Goal: Information Seeking & Learning: Learn about a topic

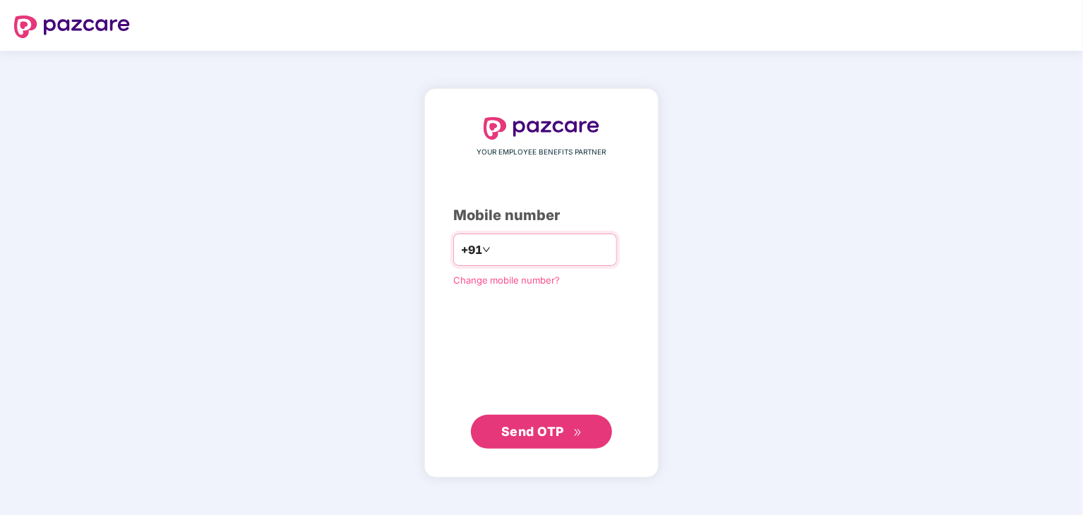
type input "**********"
click at [576, 446] on button "Send OTP" at bounding box center [541, 432] width 141 height 34
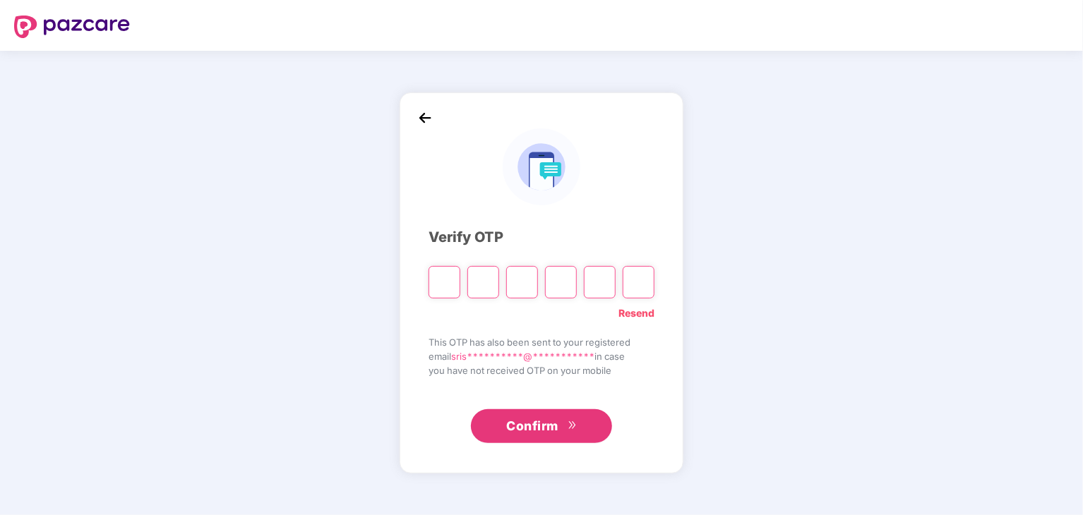
type input "*"
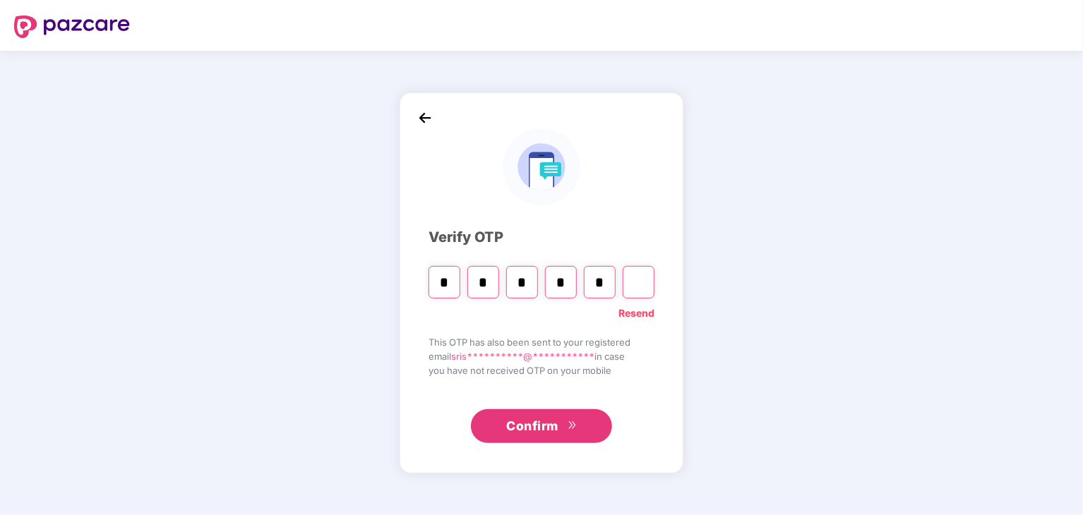
type input "*"
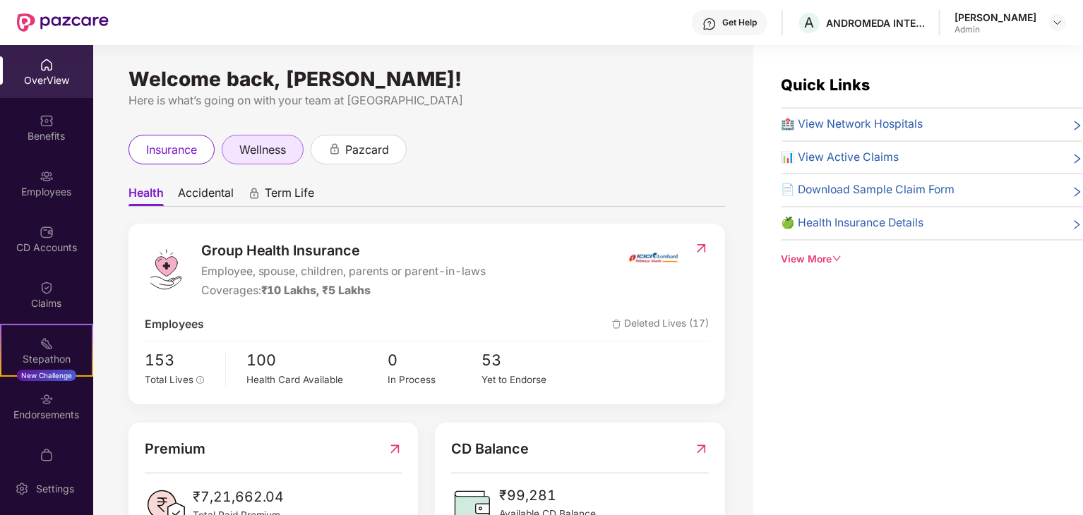
click at [272, 150] on span "wellness" at bounding box center [262, 150] width 47 height 18
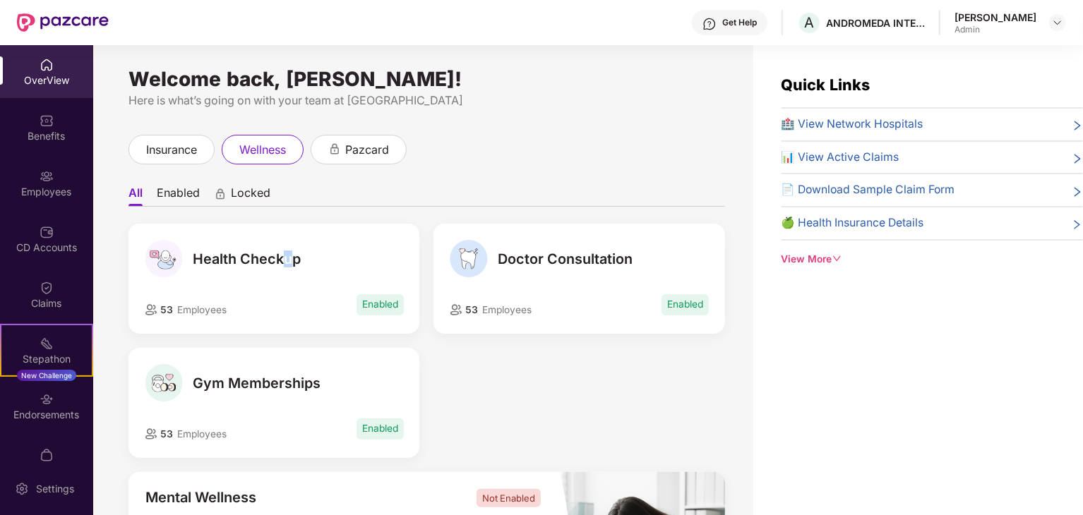
click at [286, 253] on span "Health Checkup" at bounding box center [247, 259] width 108 height 17
click at [350, 153] on span "pazcard" at bounding box center [367, 150] width 44 height 18
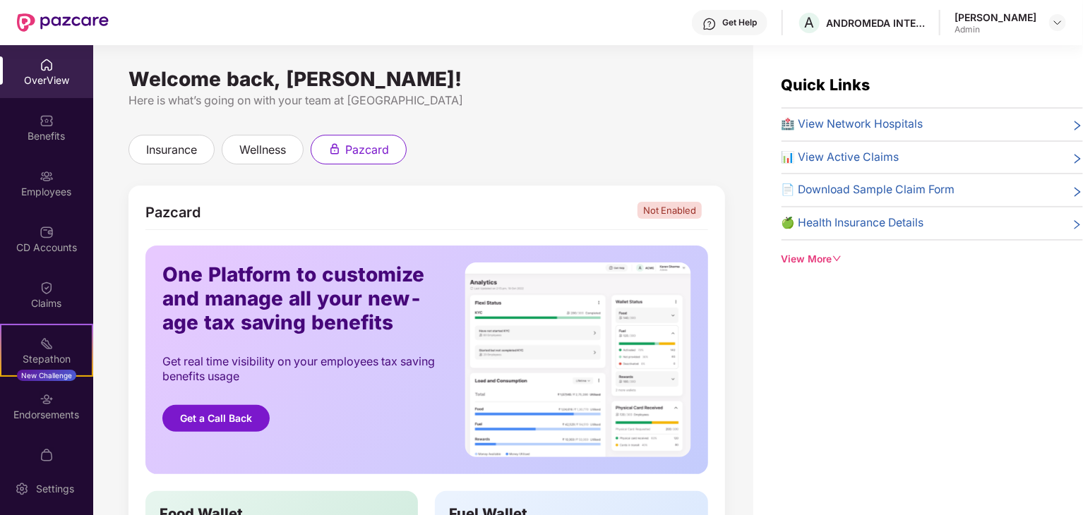
click at [1016, 32] on div "Admin" at bounding box center [996, 29] width 82 height 11
click at [1052, 32] on div "[PERSON_NAME] Admin" at bounding box center [1011, 23] width 112 height 25
click at [1064, 11] on div "[PERSON_NAME] Admin" at bounding box center [1011, 23] width 112 height 25
click at [1059, 23] on img at bounding box center [1057, 22] width 11 height 11
click at [962, 51] on div "Switch to User view" at bounding box center [992, 56] width 184 height 28
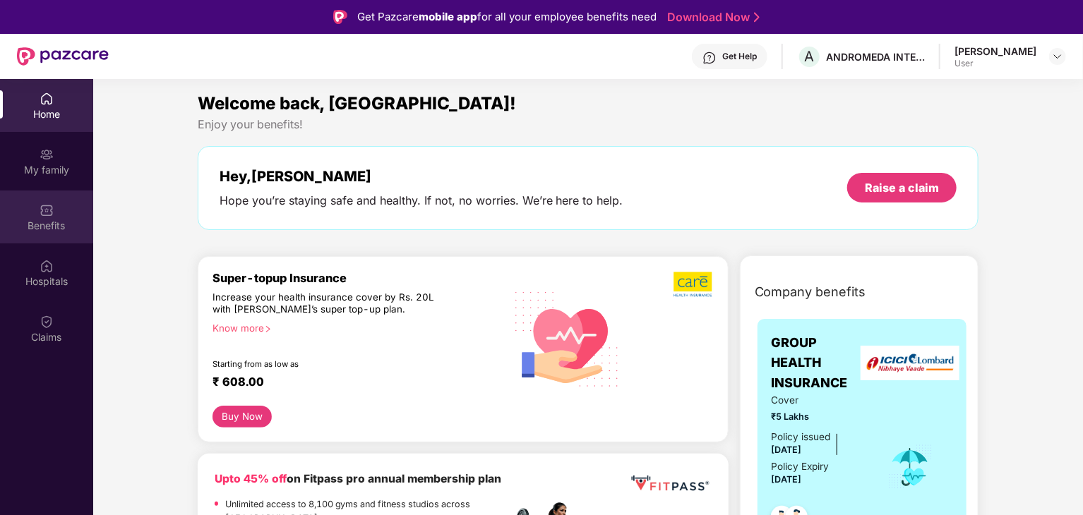
click at [32, 205] on div "Benefits" at bounding box center [46, 217] width 93 height 53
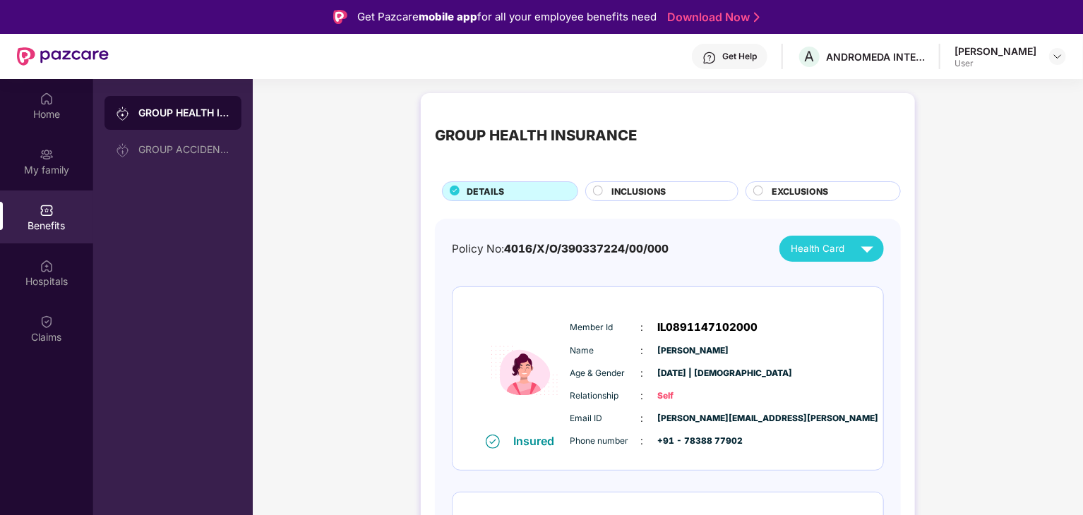
click at [636, 207] on div "GROUP HEALTH INSURANCE DETAILS INCLUSIONS EXCLUSIONS Policy No: 4016/X/O/390337…" at bounding box center [668, 418] width 494 height 650
click at [626, 186] on span "INCLUSIONS" at bounding box center [639, 191] width 54 height 13
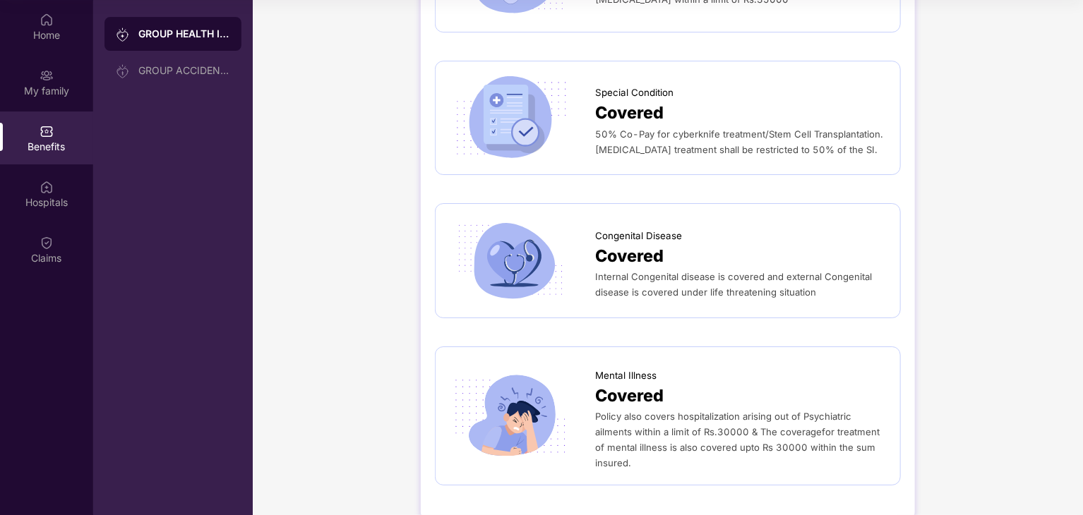
scroll to position [2464, 0]
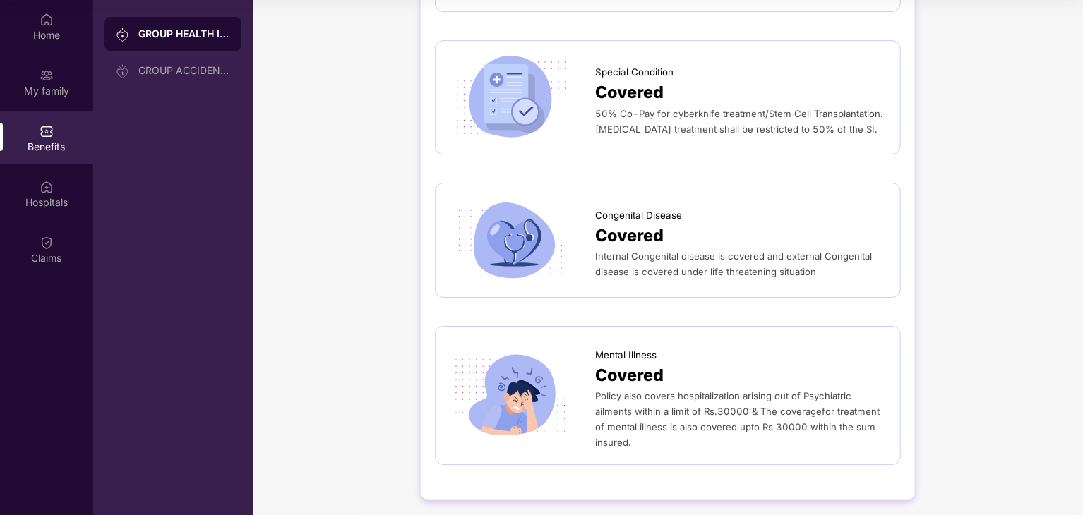
click at [564, 438] on div "Mental Illness Covered Policy also covers hospitalization arising out of Psychi…" at bounding box center [668, 396] width 436 height 110
click at [554, 415] on img at bounding box center [511, 395] width 122 height 85
drag, startPoint x: 554, startPoint y: 415, endPoint x: 624, endPoint y: 374, distance: 81.6
click at [559, 410] on img at bounding box center [511, 395] width 122 height 85
click at [641, 363] on span "Covered" at bounding box center [629, 376] width 68 height 26
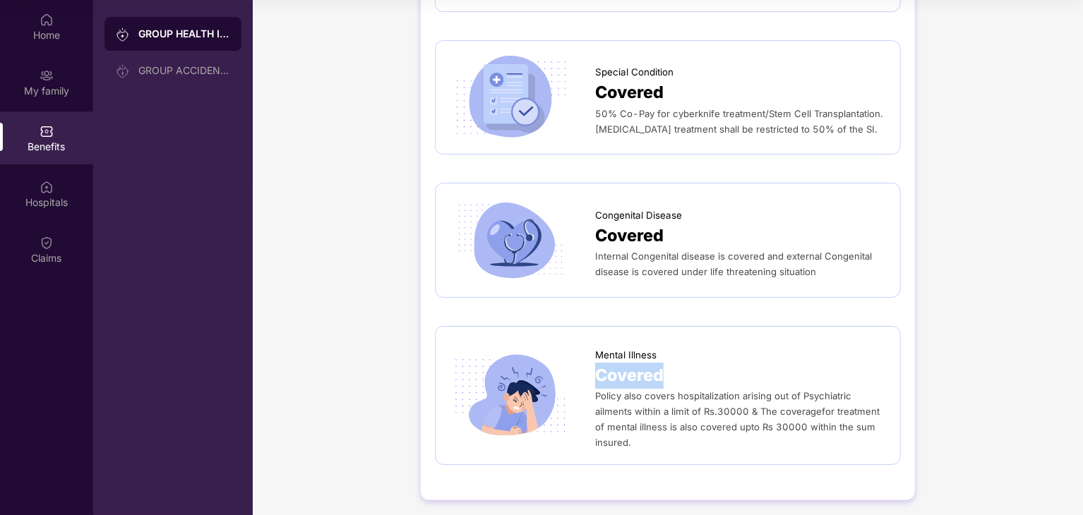
click at [643, 363] on span "Covered" at bounding box center [629, 376] width 68 height 26
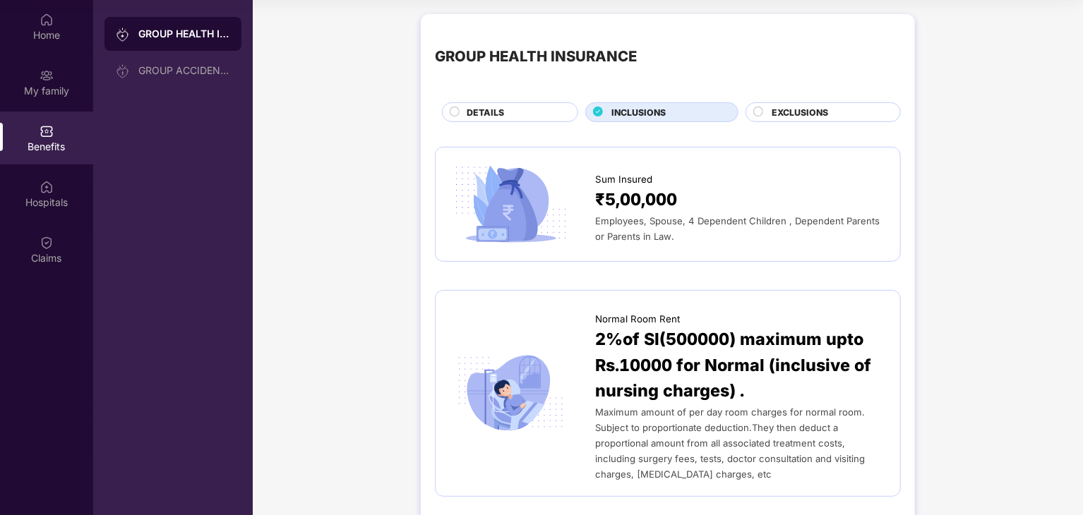
scroll to position [0, 0]
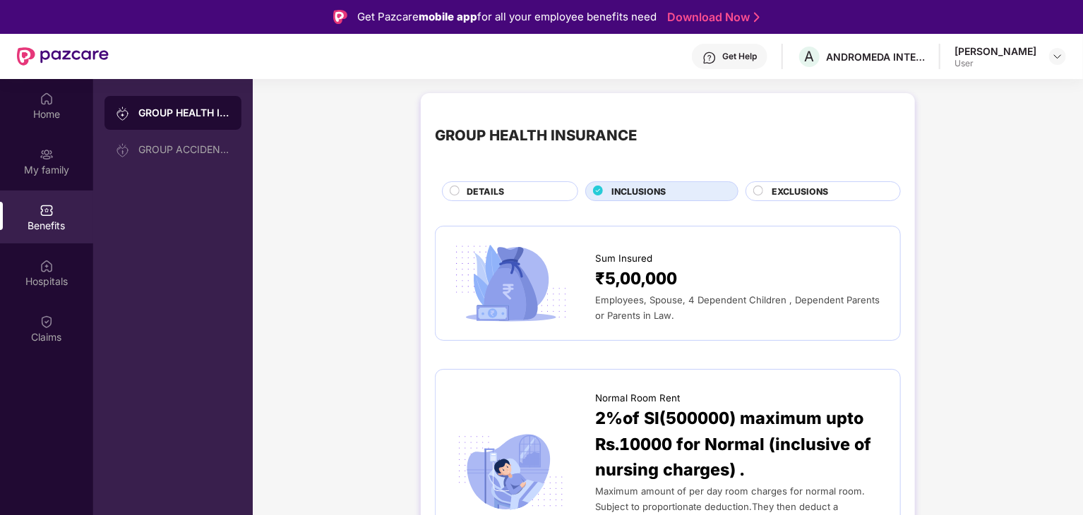
click at [777, 186] on span "EXCLUSIONS" at bounding box center [800, 191] width 56 height 13
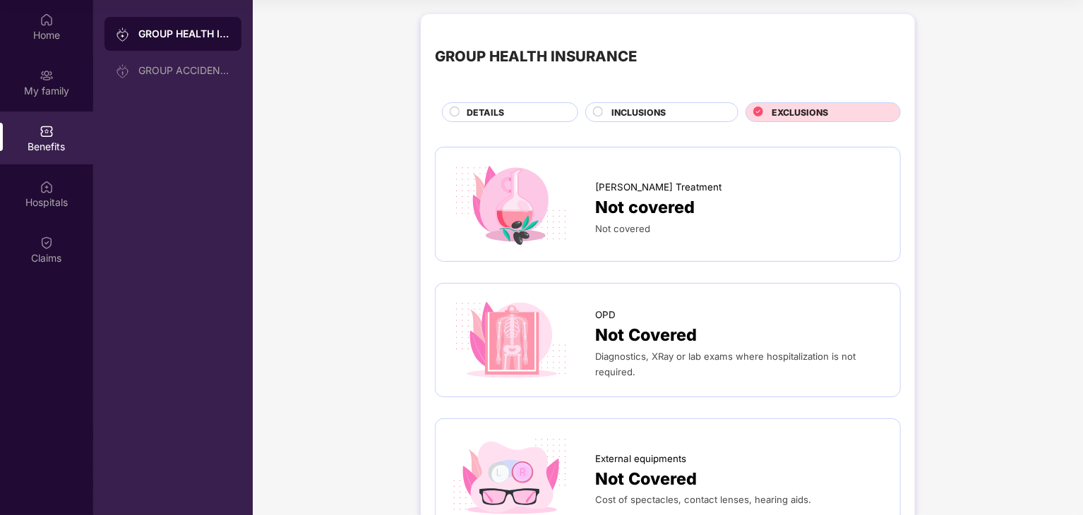
click at [481, 102] on div "GROUP HEALTH INSURANCE DETAILS INCLUSIONS EXCLUSIONS" at bounding box center [668, 75] width 466 height 94
click at [480, 117] on span "DETAILS" at bounding box center [485, 112] width 37 height 13
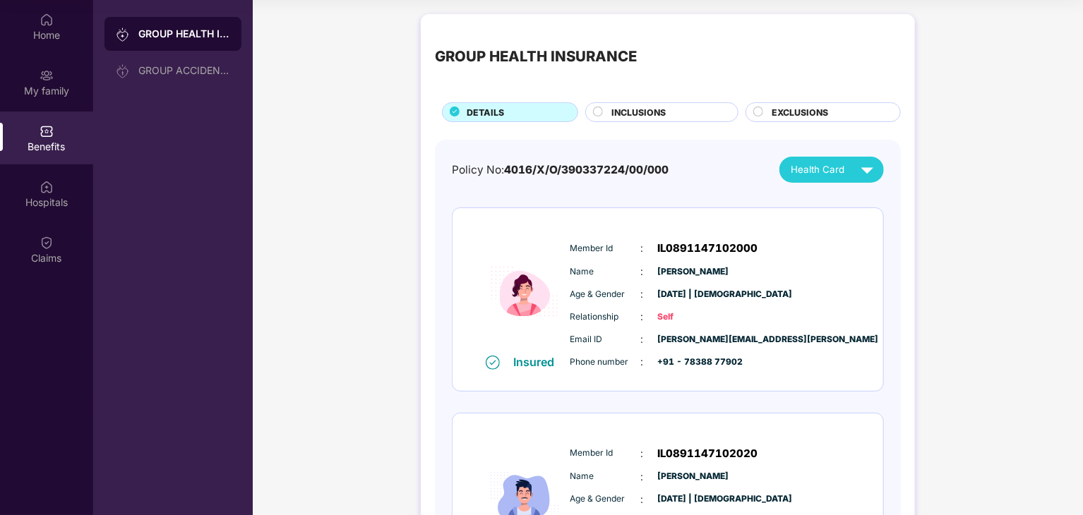
click at [821, 173] on span "Health Card" at bounding box center [818, 169] width 54 height 15
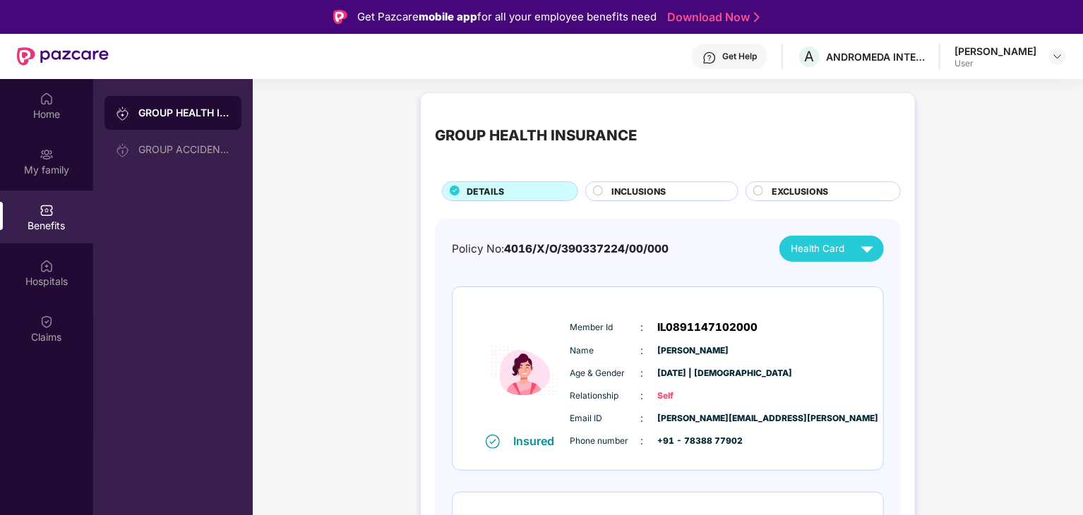
click at [1007, 50] on div "[PERSON_NAME]" at bounding box center [996, 50] width 82 height 13
click at [1012, 59] on div "User" at bounding box center [996, 63] width 82 height 11
click at [1062, 49] on div at bounding box center [1057, 56] width 17 height 17
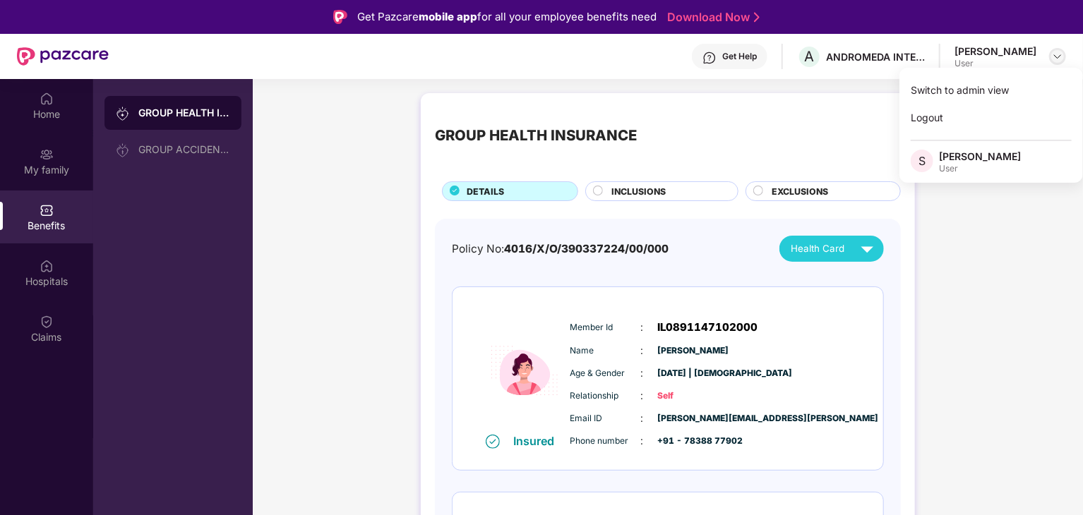
click at [1053, 63] on div at bounding box center [1057, 56] width 17 height 17
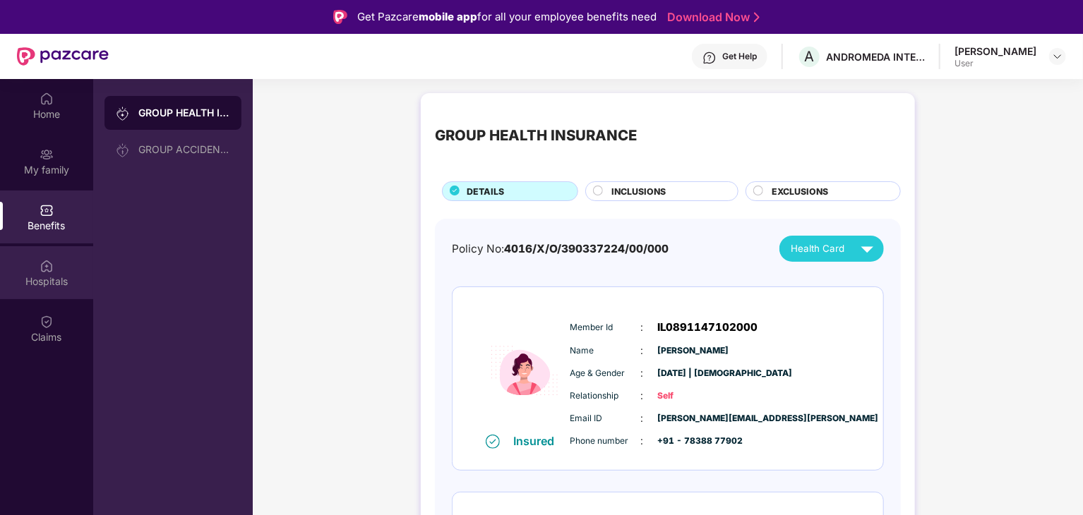
click at [75, 290] on div "Hospitals" at bounding box center [46, 272] width 93 height 53
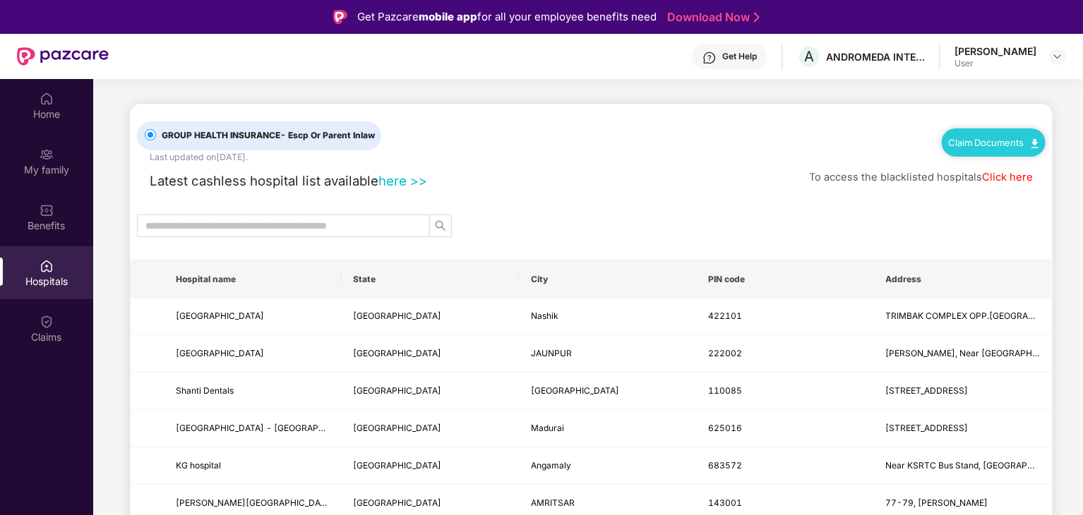
click at [42, 133] on div "Home My family Benefits Hospitals Claims" at bounding box center [46, 218] width 93 height 279
click at [45, 119] on div "Home" at bounding box center [46, 114] width 93 height 14
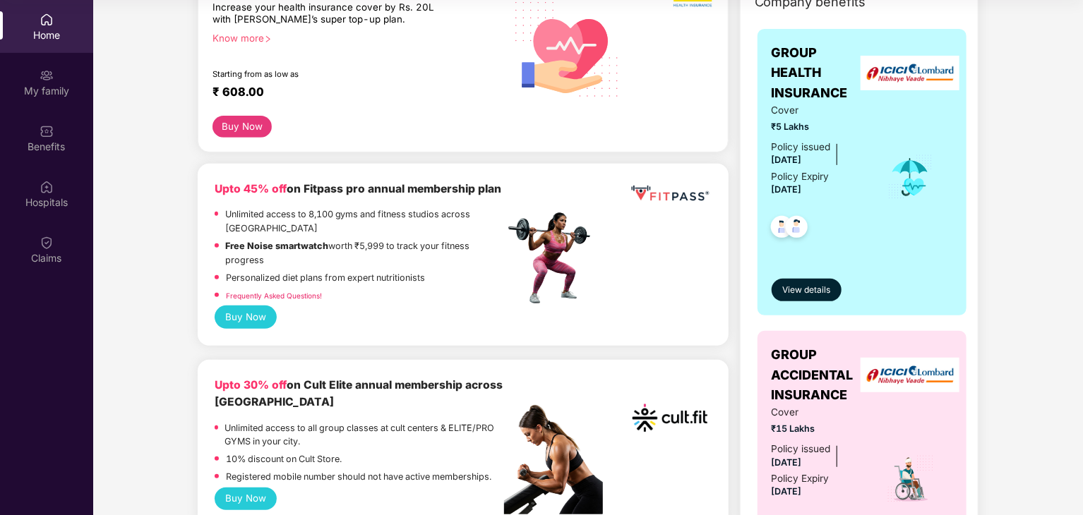
scroll to position [212, 0]
click at [794, 290] on span "View details" at bounding box center [806, 289] width 48 height 13
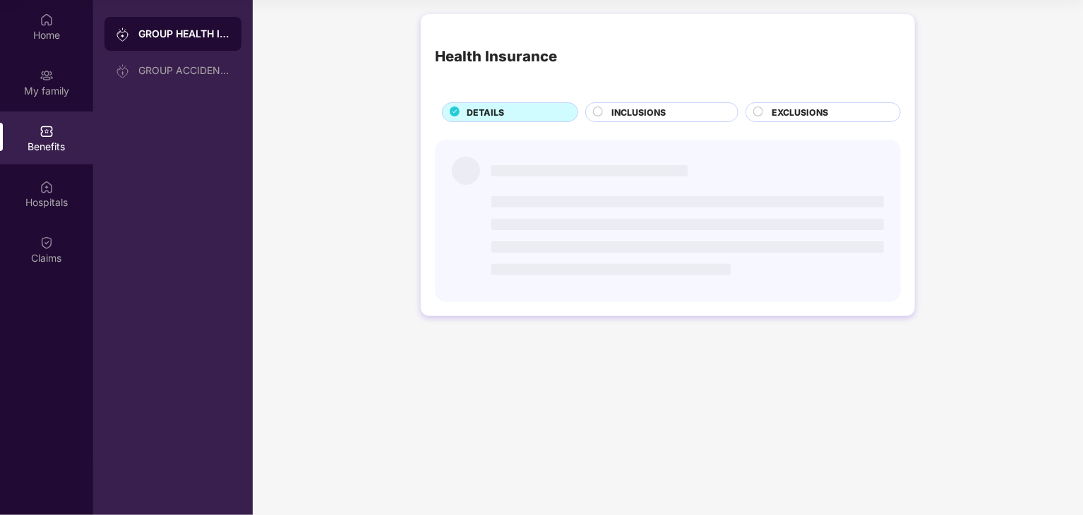
scroll to position [0, 0]
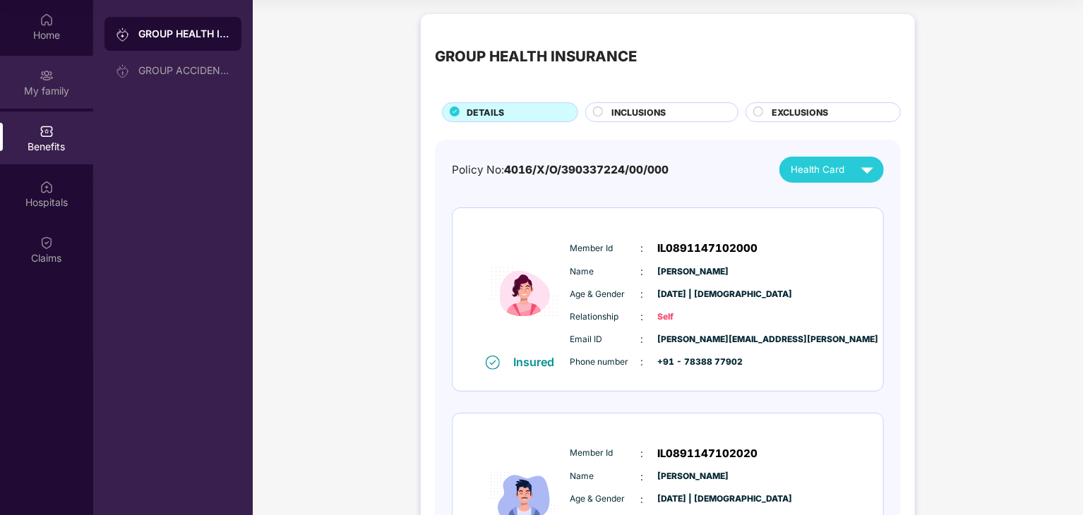
click at [45, 76] on img at bounding box center [47, 75] width 14 height 14
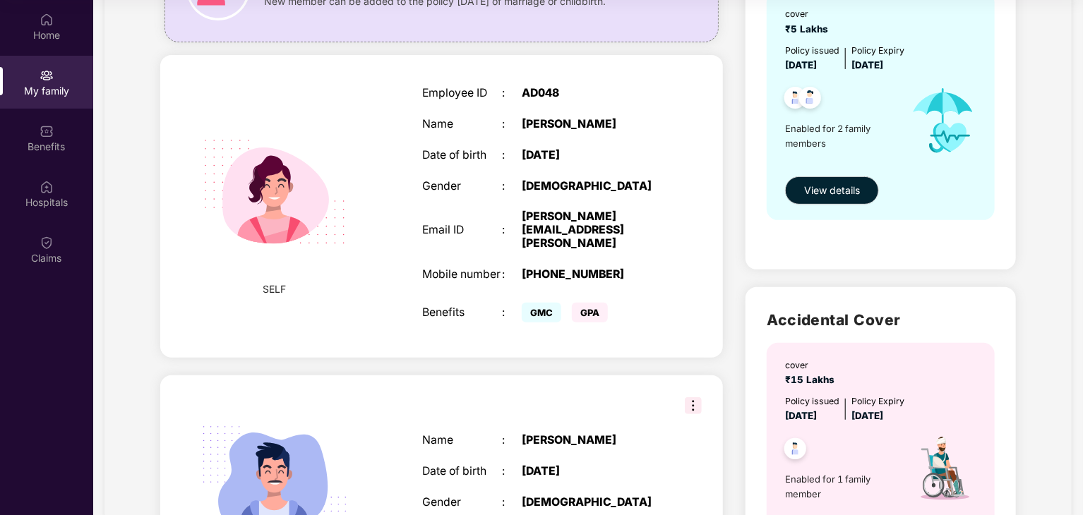
scroll to position [114, 0]
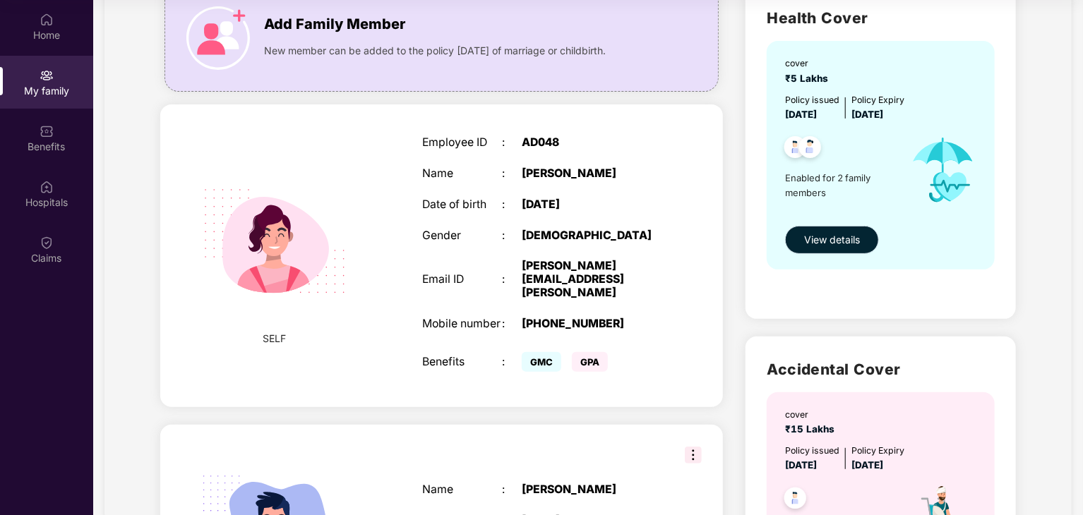
click at [837, 230] on button "View details" at bounding box center [832, 240] width 94 height 28
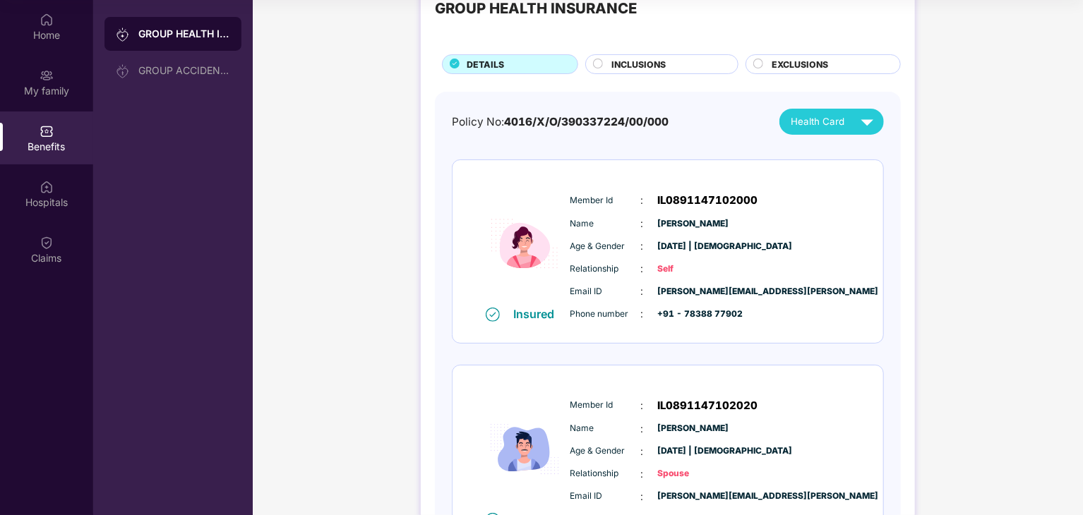
scroll to position [71, 0]
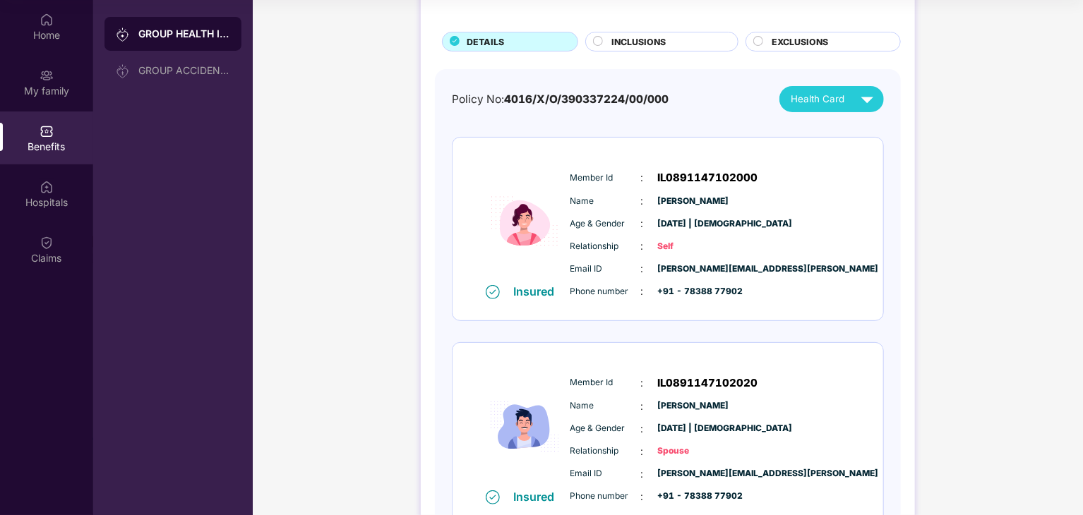
click at [631, 50] on div "INCLUSIONS" at bounding box center [667, 43] width 126 height 16
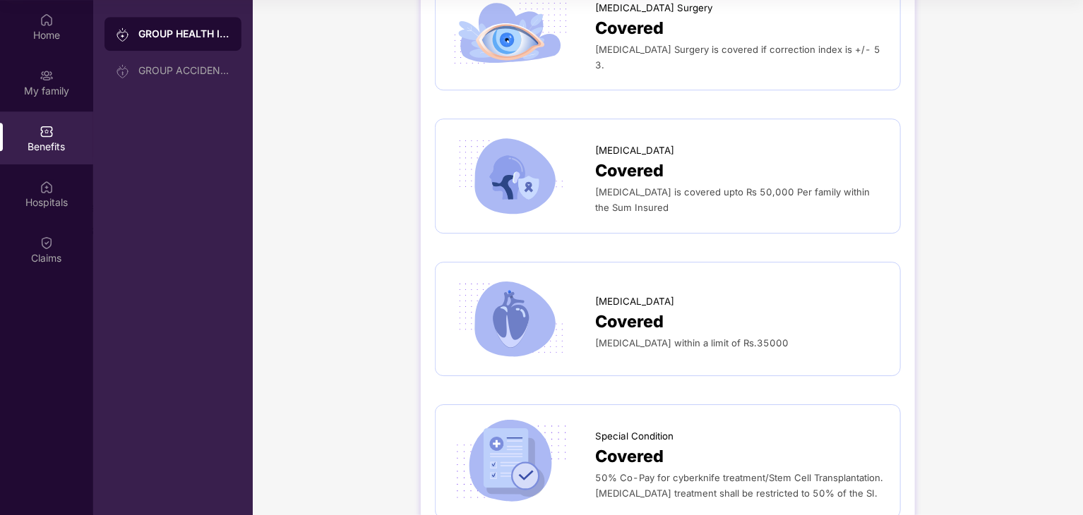
scroll to position [2048, 0]
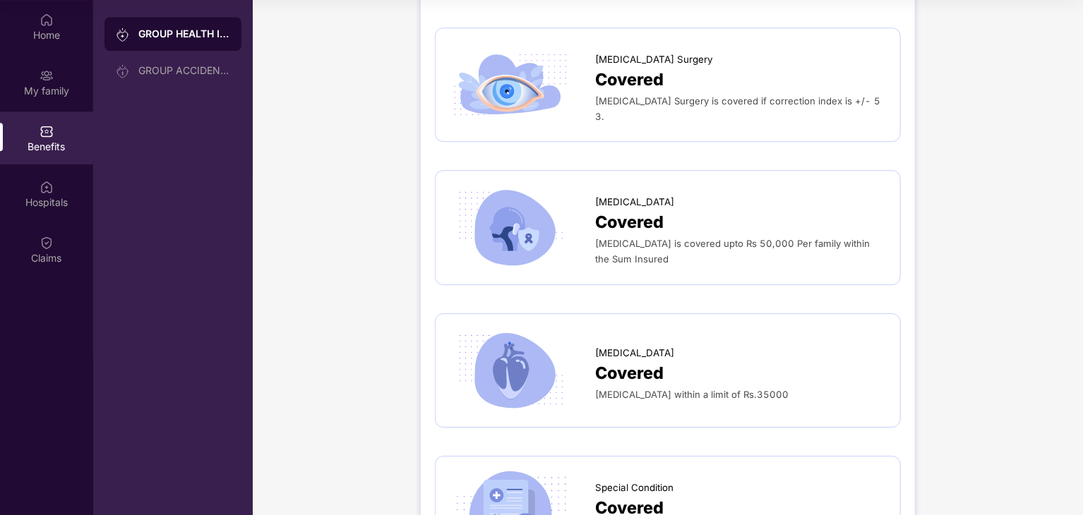
drag, startPoint x: 662, startPoint y: 123, endPoint x: 881, endPoint y: 72, distance: 224.7
click at [881, 72] on div "Covered" at bounding box center [740, 80] width 291 height 26
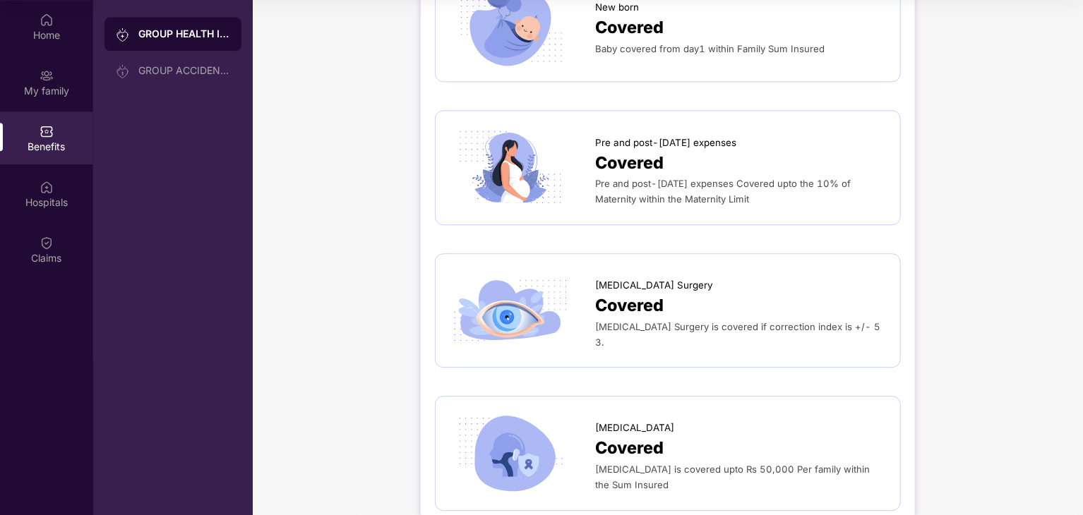
scroll to position [1907, 0]
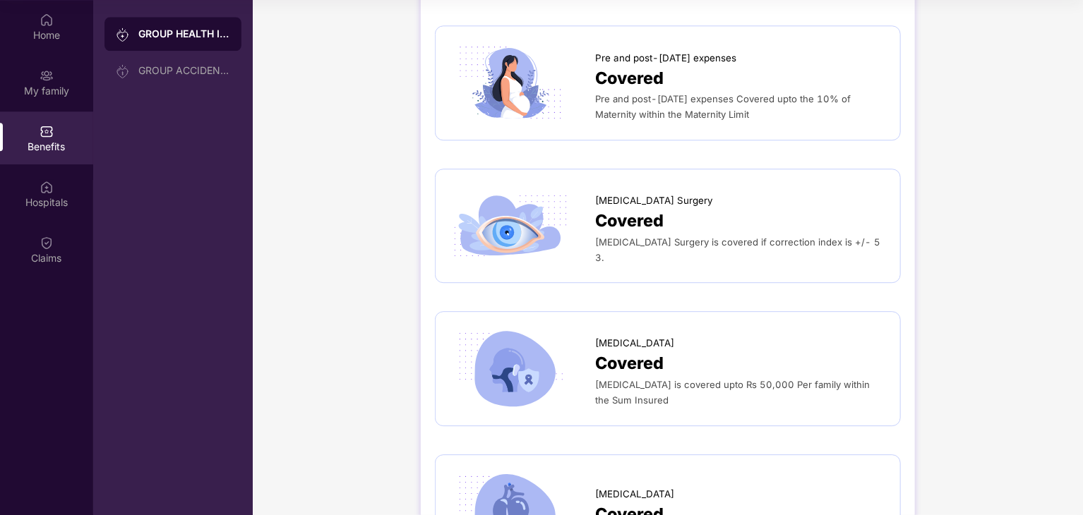
click at [775, 241] on div "[MEDICAL_DATA] Surgery is covered if correction index is +/- 5 3." at bounding box center [740, 249] width 291 height 31
click at [655, 193] on span "[MEDICAL_DATA] Surgery" at bounding box center [654, 200] width 118 height 15
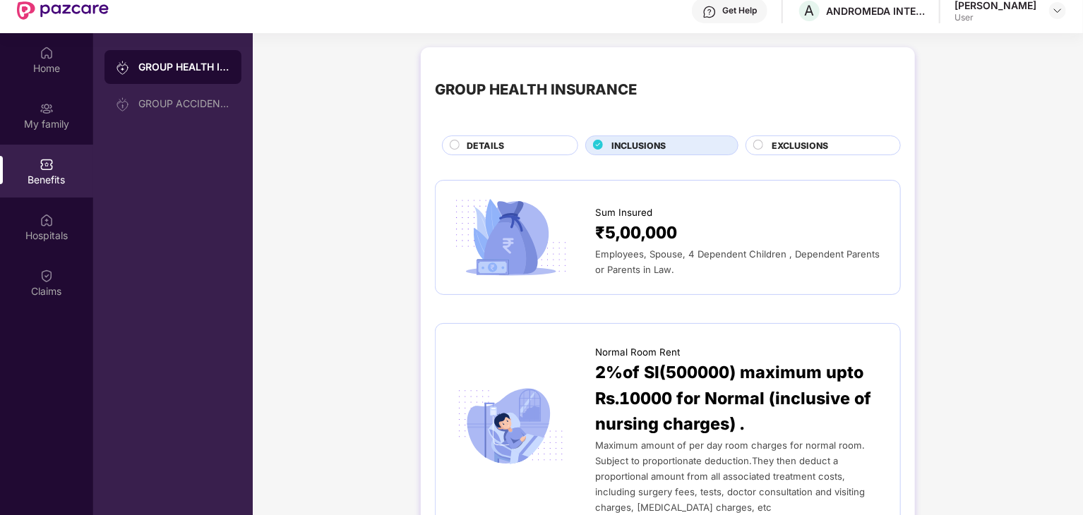
scroll to position [0, 0]
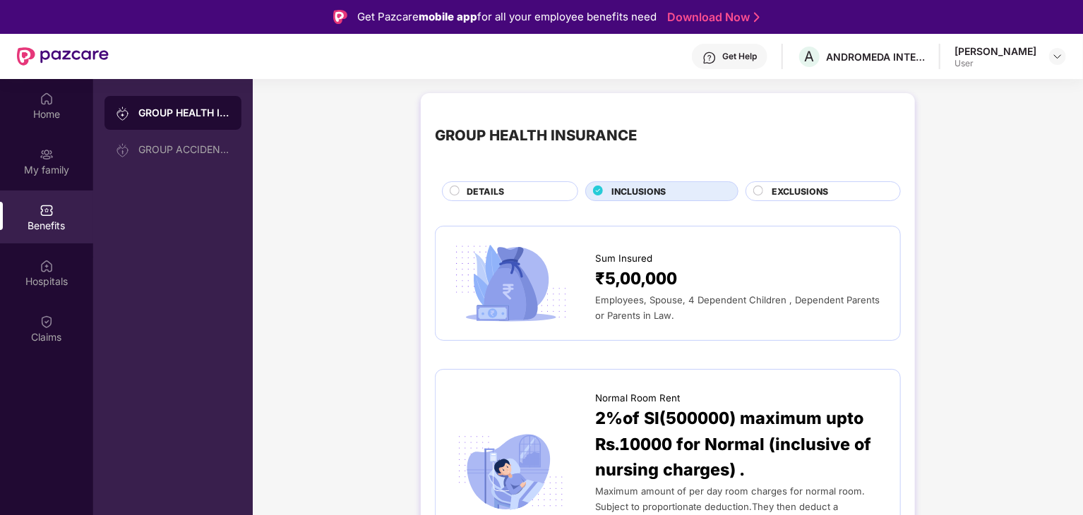
click at [717, 52] on img at bounding box center [710, 58] width 14 height 14
click at [1056, 55] on img at bounding box center [1057, 56] width 11 height 11
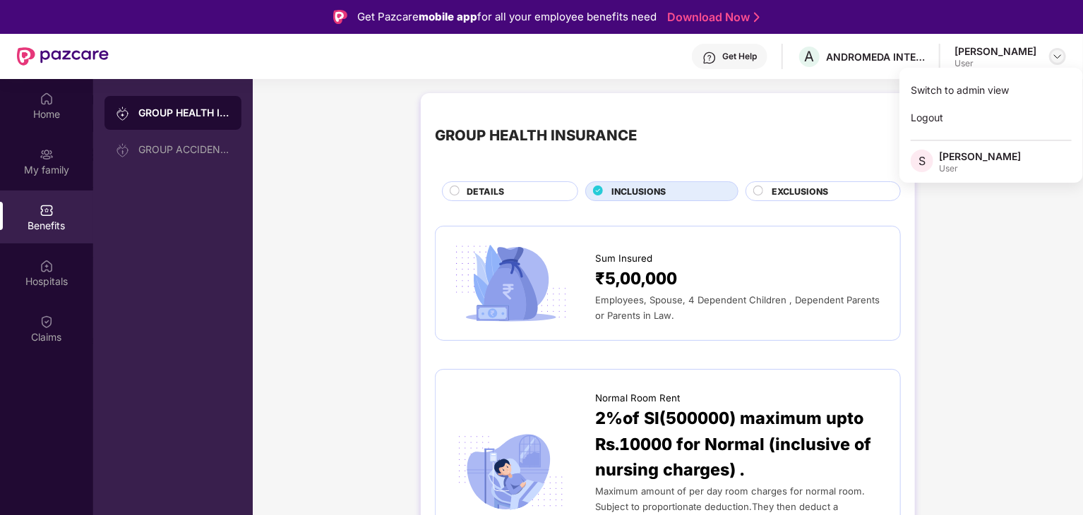
click at [1056, 55] on img at bounding box center [1057, 56] width 11 height 11
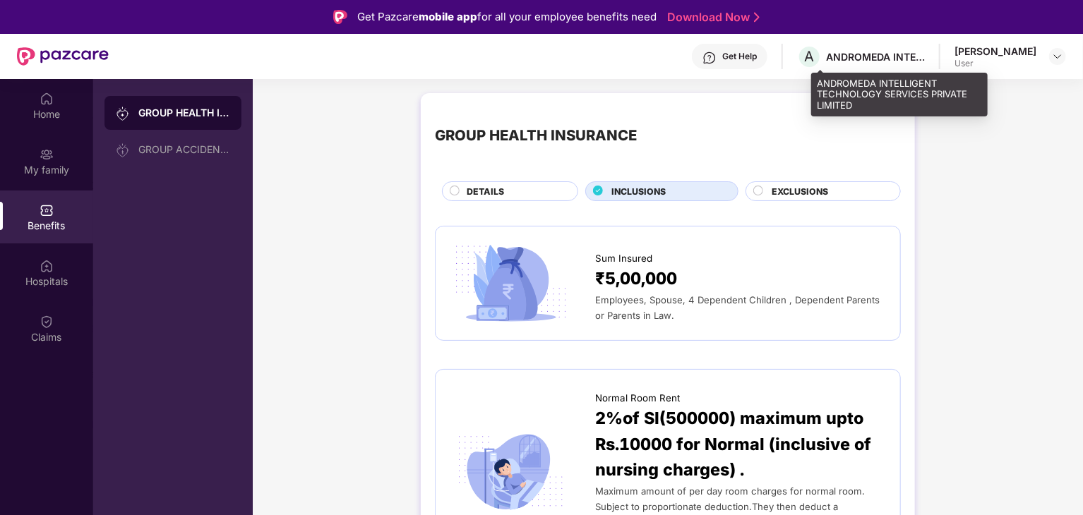
click at [859, 66] on div "A ANDROMEDA INTELLIGENT TECHNOLOGY SERVICES PRIVATE LIMITED" at bounding box center [861, 56] width 128 height 25
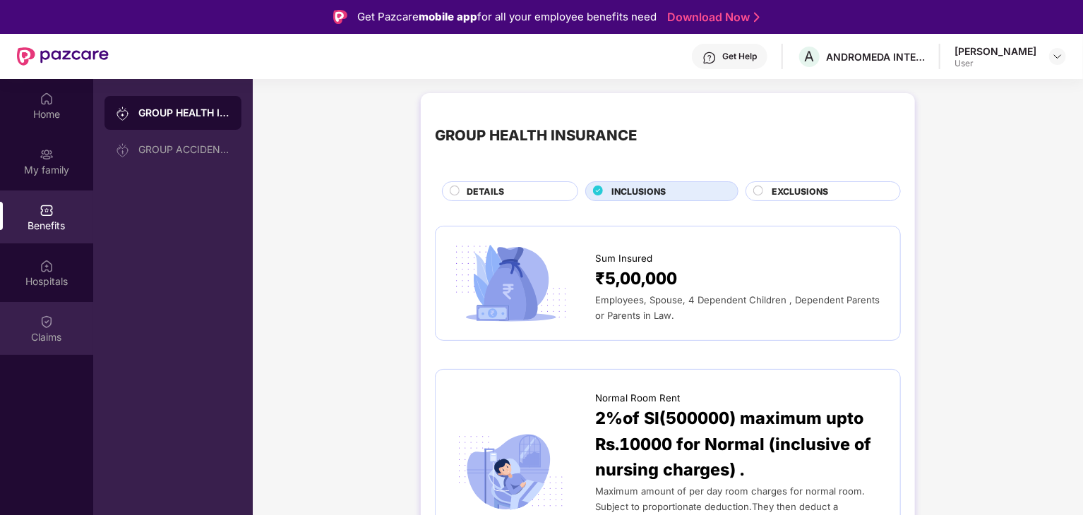
click at [49, 307] on div "Claims" at bounding box center [46, 328] width 93 height 53
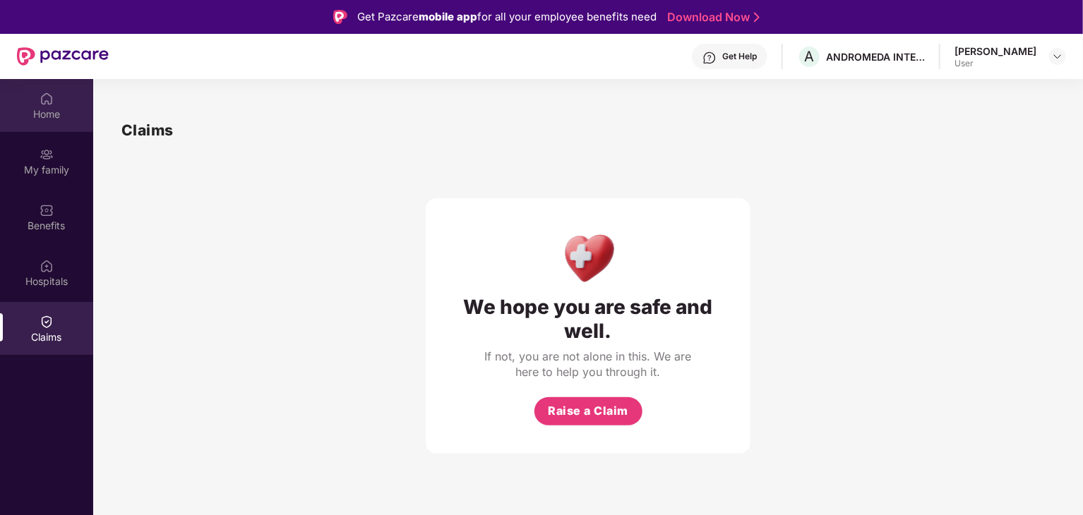
click at [56, 126] on div "Home" at bounding box center [46, 105] width 93 height 53
